Goal: Check status: Check status

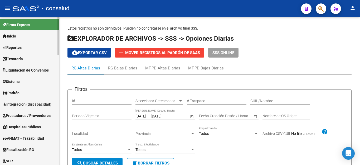
click at [8, 92] on span "Padrón" at bounding box center [11, 93] width 17 height 6
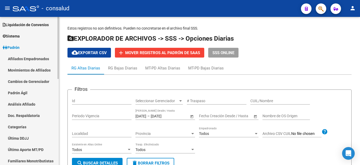
scroll to position [53, 0]
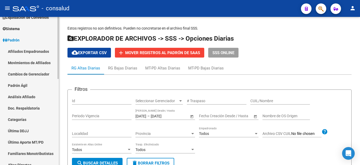
click at [26, 94] on link "Análisis Afiliado" at bounding box center [29, 96] width 59 height 11
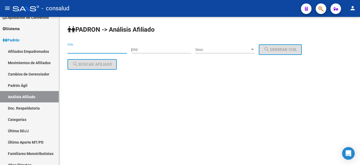
click at [92, 48] on input "CUIL" at bounding box center [96, 49] width 59 height 4
paste input "34-365003"
type input "34-365003"
click at [90, 49] on input "34-365003" at bounding box center [96, 49] width 59 height 4
drag, startPoint x: 90, startPoint y: 49, endPoint x: 40, endPoint y: 53, distance: 49.9
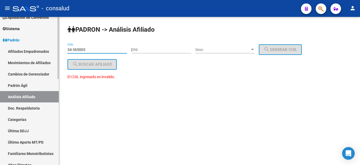
click at [40, 53] on mat-sidenav-container "Firma Express Inicio Calendario SSS Instructivos Contacto OS Reportes Tablero d…" at bounding box center [180, 91] width 360 height 148
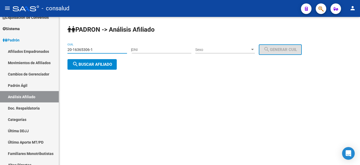
type input "20-16365306-1"
click at [89, 67] on button "search Buscar afiliado" at bounding box center [91, 64] width 49 height 11
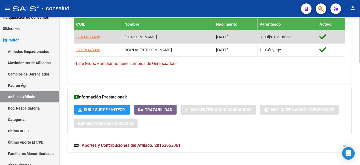
scroll to position [331, 0]
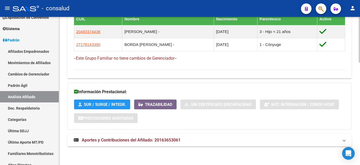
click at [107, 137] on span "Aportes y Contribuciones del Afiliado: 20163653061" at bounding box center [131, 139] width 99 height 5
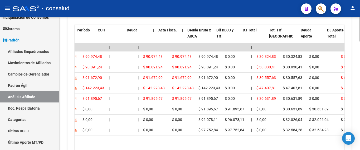
scroll to position [0, 0]
